Goal: Browse casually

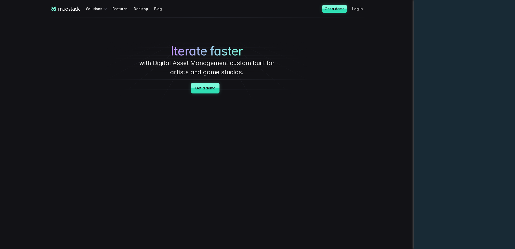
click at [195, 63] on p "with Digital Asset Management custom built for artists and game studios." at bounding box center [207, 67] width 152 height 18
click at [197, 63] on p "with Digital Asset Management custom built for artists and game studios." at bounding box center [207, 67] width 152 height 18
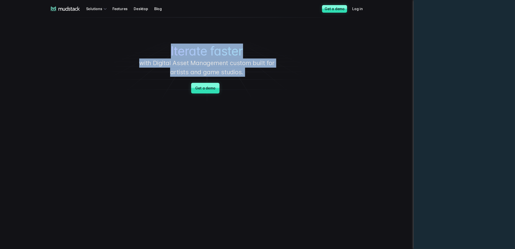
drag, startPoint x: 197, startPoint y: 63, endPoint x: 198, endPoint y: 47, distance: 16.2
click at [198, 47] on div "Iterate faster with Digital Asset Management custom built for artists and game …" at bounding box center [207, 60] width 354 height 86
click at [198, 47] on span "Iterate faster" at bounding box center [207, 51] width 72 height 15
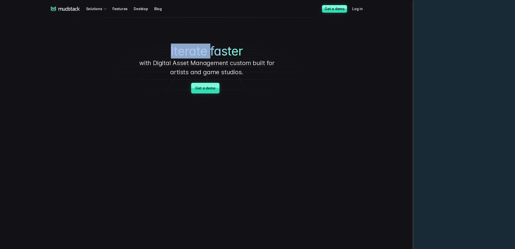
click at [198, 47] on span "Iterate faster" at bounding box center [207, 51] width 72 height 15
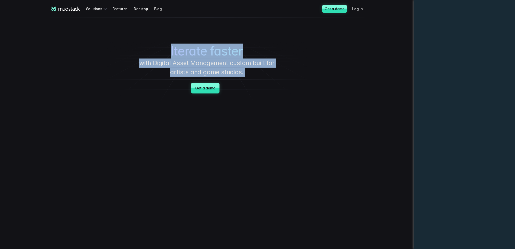
drag, startPoint x: 198, startPoint y: 47, endPoint x: 232, endPoint y: 60, distance: 36.8
click at [232, 60] on div "Iterate faster with Digital Asset Management custom built for artists and game …" at bounding box center [207, 60] width 354 height 86
click at [232, 60] on p "with Digital Asset Management custom built for artists and game studios." at bounding box center [207, 67] width 152 height 18
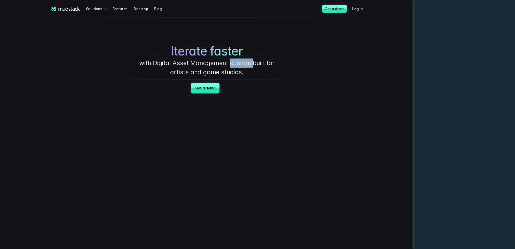
click at [232, 60] on p "with Digital Asset Management custom built for artists and game studios." at bounding box center [207, 67] width 152 height 18
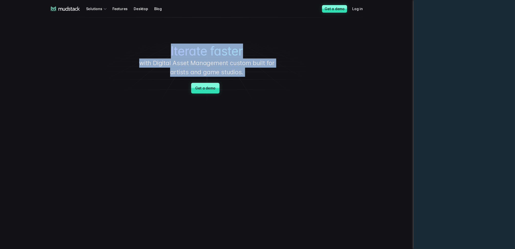
drag, startPoint x: 232, startPoint y: 60, endPoint x: 230, endPoint y: 41, distance: 18.9
click at [230, 41] on div "Iterate faster with Digital Asset Management custom built for artists and game …" at bounding box center [207, 60] width 354 height 86
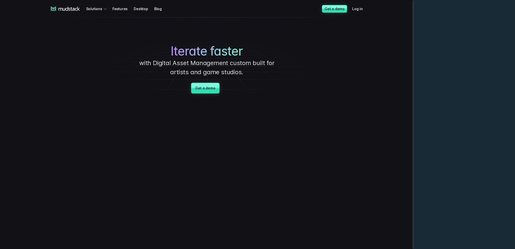
click at [230, 41] on div "Iterate faster with Digital Asset Management custom built for artists and game …" at bounding box center [207, 60] width 354 height 86
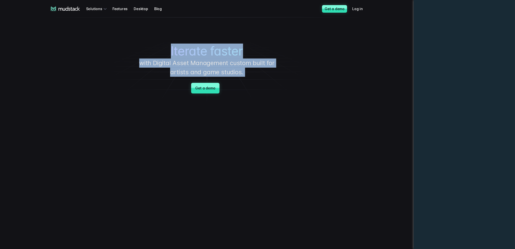
drag, startPoint x: 230, startPoint y: 41, endPoint x: 237, endPoint y: 64, distance: 23.5
click at [237, 64] on div "Iterate faster with Digital Asset Management custom built for artists and game …" at bounding box center [207, 60] width 354 height 86
click at [237, 64] on p "with Digital Asset Management custom built for artists and game studios." at bounding box center [207, 67] width 152 height 18
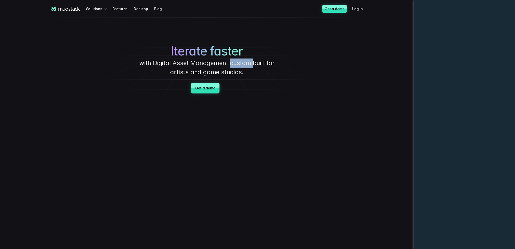
click at [237, 64] on p "with Digital Asset Management custom built for artists and game studios." at bounding box center [207, 67] width 152 height 18
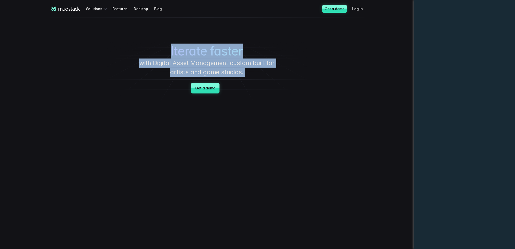
drag, startPoint x: 237, startPoint y: 64, endPoint x: 230, endPoint y: 43, distance: 22.4
click at [231, 43] on div "Iterate faster with Digital Asset Management custom built for artists and game …" at bounding box center [207, 60] width 354 height 86
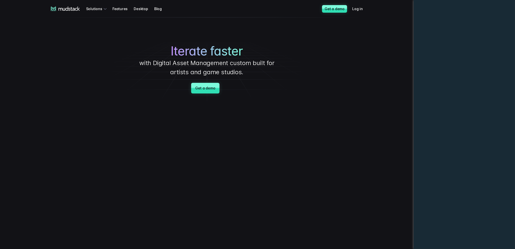
click at [230, 42] on div "Iterate faster with Digital Asset Management custom built for artists and game …" at bounding box center [207, 60] width 354 height 86
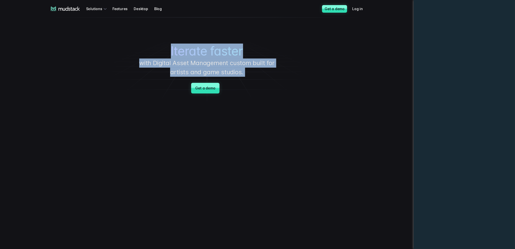
drag, startPoint x: 230, startPoint y: 42, endPoint x: 236, endPoint y: 67, distance: 24.9
click at [236, 67] on div "Iterate faster with Digital Asset Management custom built for artists and game …" at bounding box center [207, 60] width 354 height 86
click at [236, 67] on p "with Digital Asset Management custom built for artists and game studios." at bounding box center [207, 67] width 152 height 18
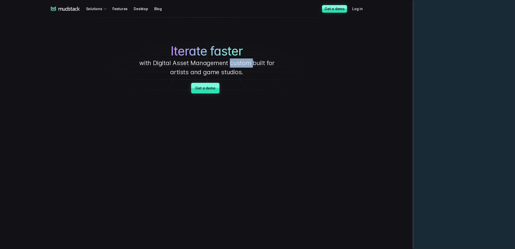
click at [236, 67] on p "with Digital Asset Management custom built for artists and game studios." at bounding box center [207, 67] width 152 height 18
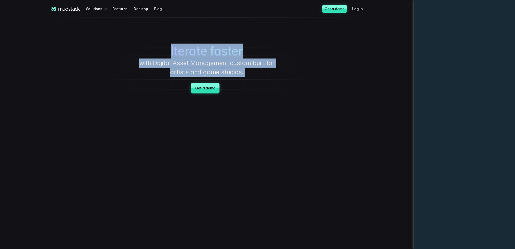
drag, startPoint x: 236, startPoint y: 67, endPoint x: 234, endPoint y: 42, distance: 24.8
click at [234, 42] on div "Iterate faster with Digital Asset Management custom built for artists and game …" at bounding box center [207, 60] width 354 height 86
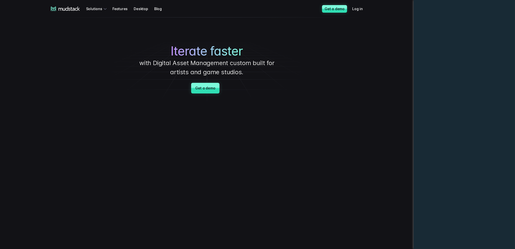
click at [235, 42] on div "Iterate faster with Digital Asset Management custom built for artists and game …" at bounding box center [207, 60] width 354 height 86
drag, startPoint x: 168, startPoint y: 82, endPoint x: 163, endPoint y: 81, distance: 4.6
click at [168, 85] on div "Iterate faster with Digital Asset Management custom built for artists and game …" at bounding box center [207, 60] width 354 height 86
